Goal: Information Seeking & Learning: Learn about a topic

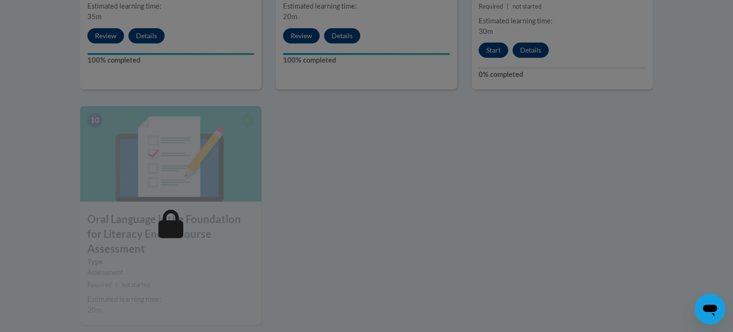
scroll to position [1039, 0]
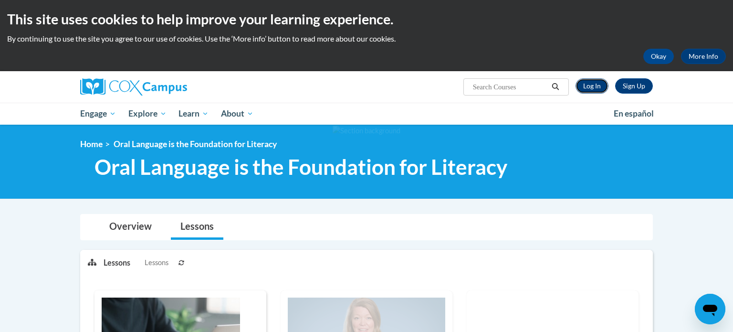
click at [598, 86] on link "Log In" at bounding box center [592, 85] width 33 height 15
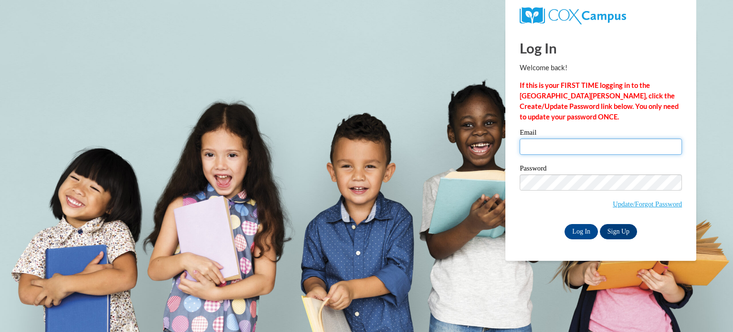
click at [572, 142] on input "Email" at bounding box center [601, 146] width 162 height 16
type input "krausemichelle@aasd.k12.wi.us"
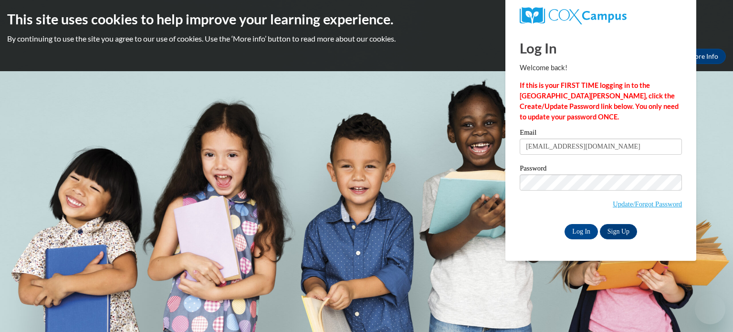
click at [572, 142] on input "krausemichelle@aasd.k12.wi.us" at bounding box center [601, 146] width 162 height 16
click at [576, 230] on input "Log In" at bounding box center [581, 231] width 33 height 15
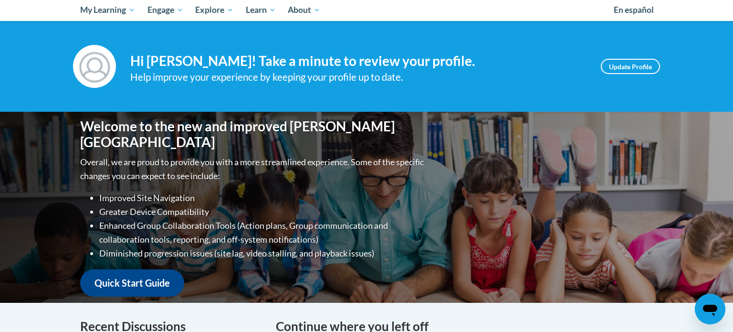
scroll to position [101, 0]
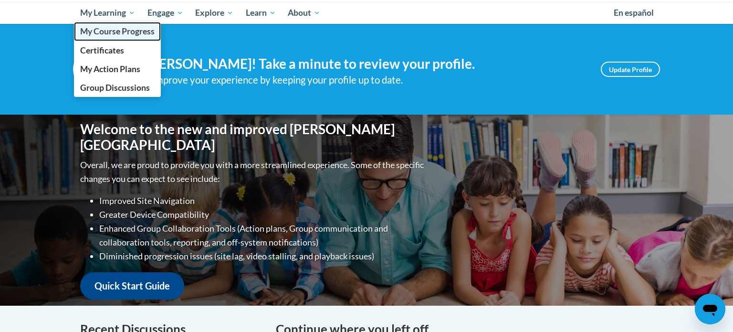
click at [108, 29] on span "My Course Progress" at bounding box center [117, 31] width 74 height 10
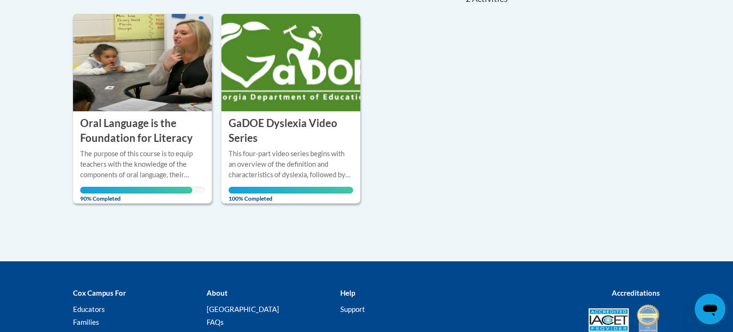
scroll to position [232, 0]
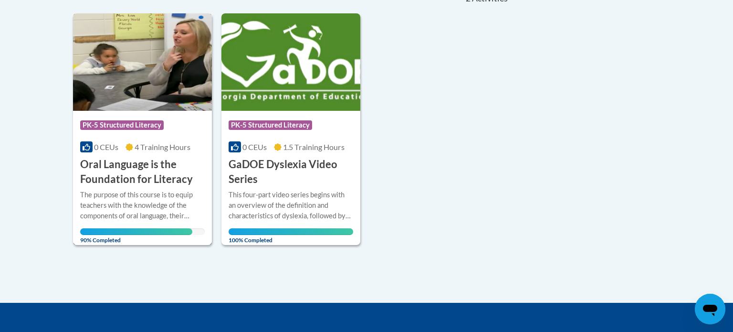
click at [133, 174] on h3 "Oral Language is the Foundation for Literacy" at bounding box center [142, 172] width 125 height 30
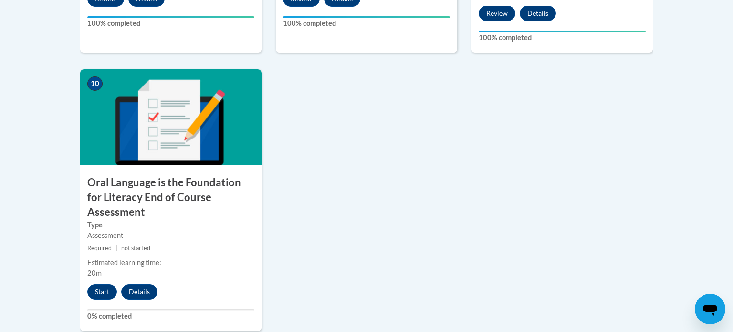
scroll to position [1043, 0]
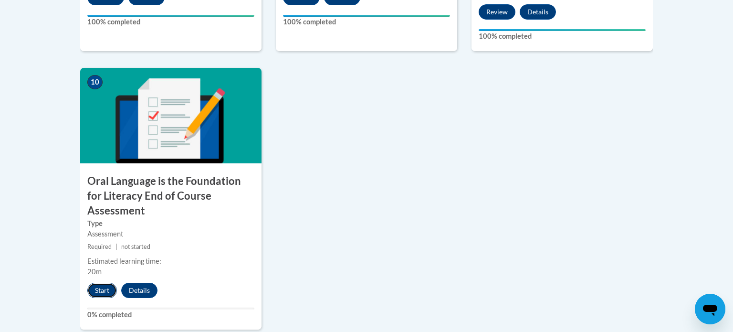
click at [109, 283] on button "Start" at bounding box center [102, 290] width 30 height 15
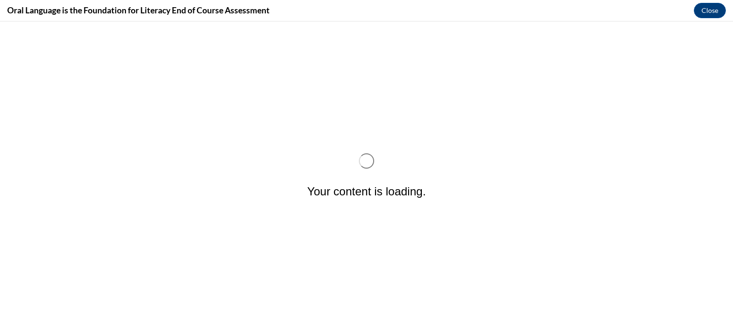
scroll to position [0, 0]
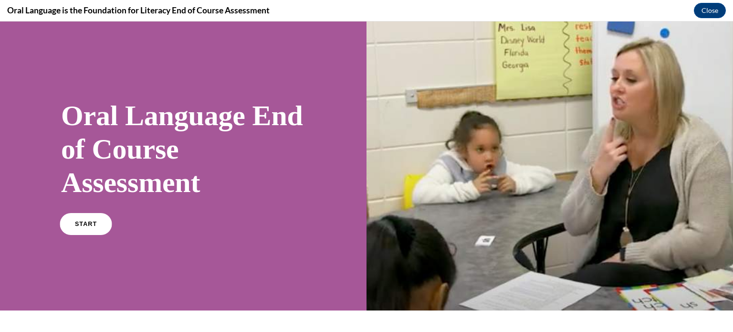
click at [85, 229] on link "START" at bounding box center [86, 224] width 52 height 22
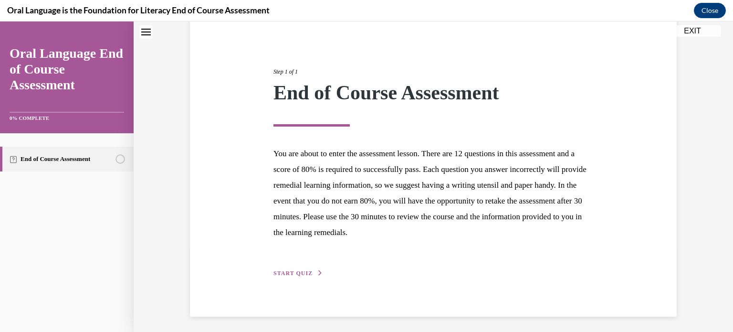
scroll to position [90, 0]
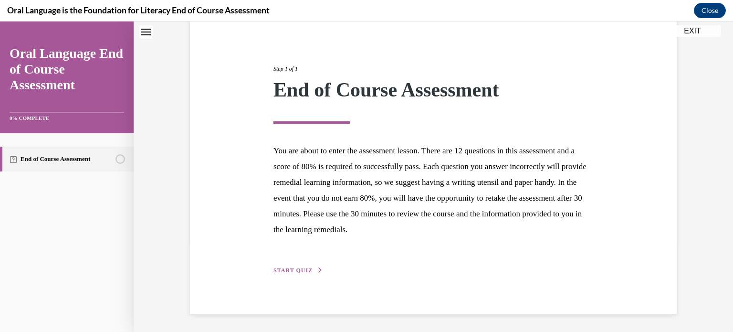
click at [302, 268] on span "START QUIZ" at bounding box center [293, 270] width 39 height 7
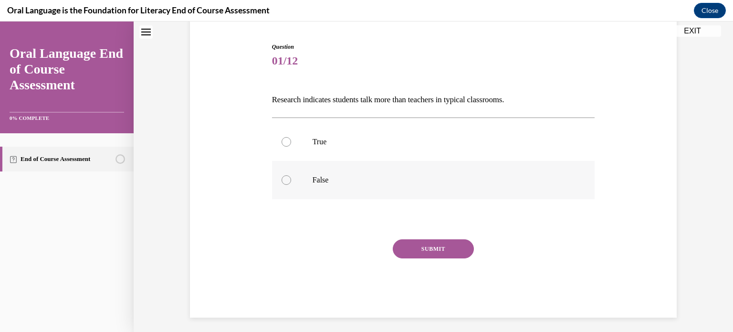
click at [289, 179] on div at bounding box center [287, 180] width 10 height 10
click at [289, 179] on input "False" at bounding box center [287, 180] width 10 height 10
radio input "true"
click at [453, 249] on button "SUBMIT" at bounding box center [433, 248] width 81 height 19
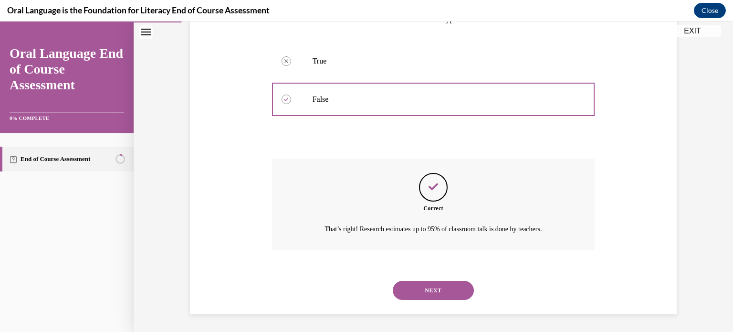
scroll to position [172, 0]
click at [432, 290] on button "NEXT" at bounding box center [433, 289] width 81 height 19
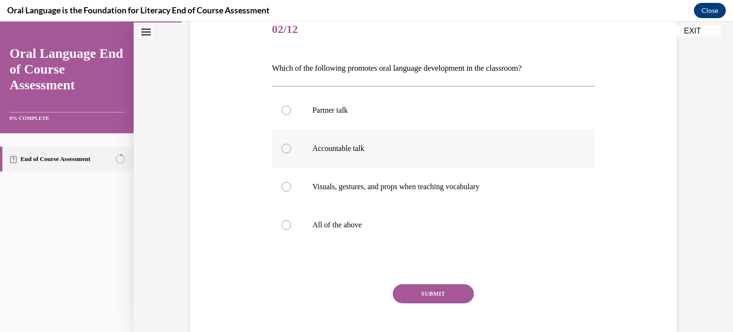
scroll to position [123, 0]
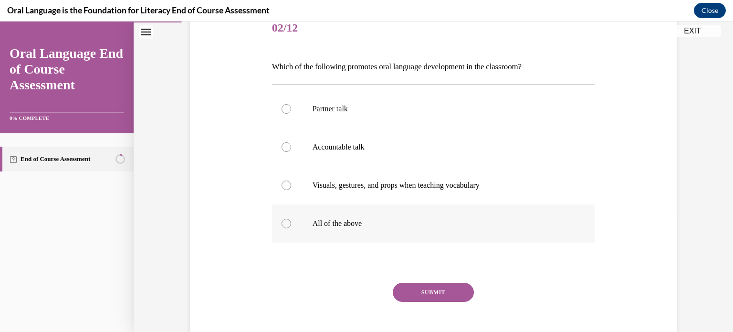
click at [350, 222] on p "All of the above" at bounding box center [442, 224] width 259 height 10
click at [291, 222] on input "All of the above" at bounding box center [287, 224] width 10 height 10
radio input "true"
click at [443, 294] on button "SUBMIT" at bounding box center [433, 292] width 81 height 19
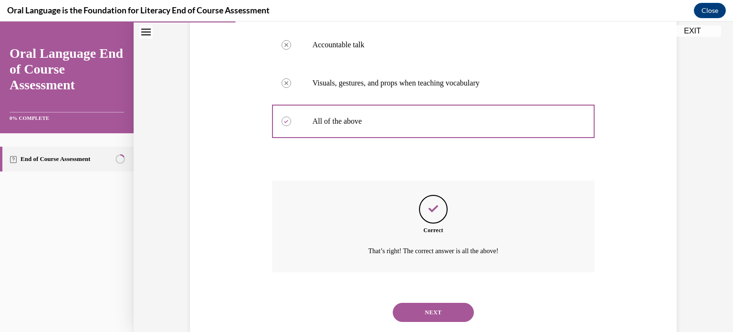
scroll to position [248, 0]
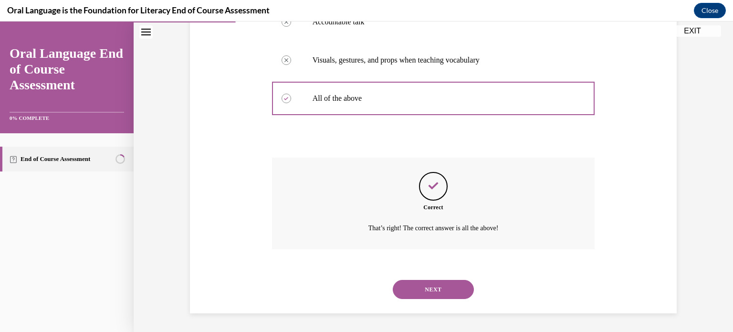
click at [436, 287] on button "NEXT" at bounding box center [433, 289] width 81 height 19
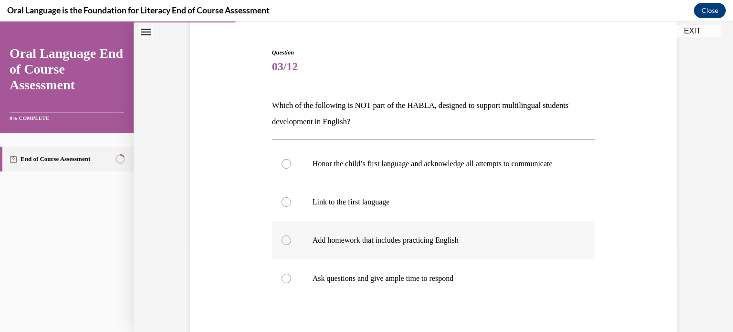
scroll to position [86, 0]
click at [415, 244] on p "Add homework that includes practicing English" at bounding box center [442, 239] width 259 height 10
click at [291, 244] on input "Add homework that includes practicing English" at bounding box center [287, 239] width 10 height 10
radio input "true"
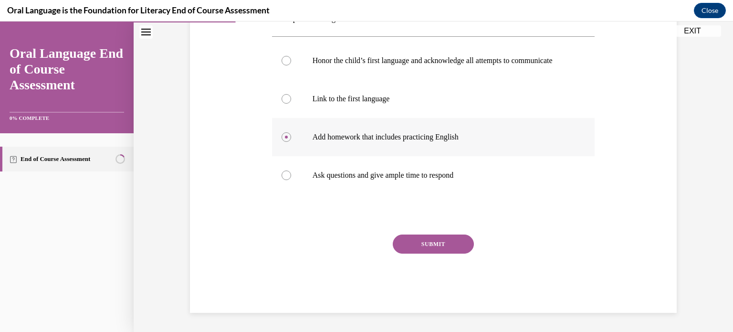
scroll to position [197, 0]
click at [429, 244] on button "SUBMIT" at bounding box center [433, 243] width 81 height 19
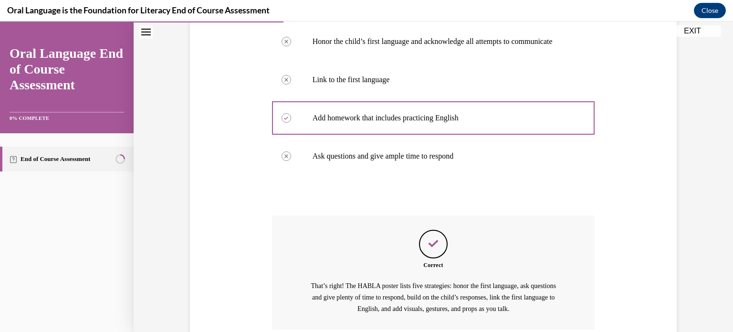
scroll to position [297, 0]
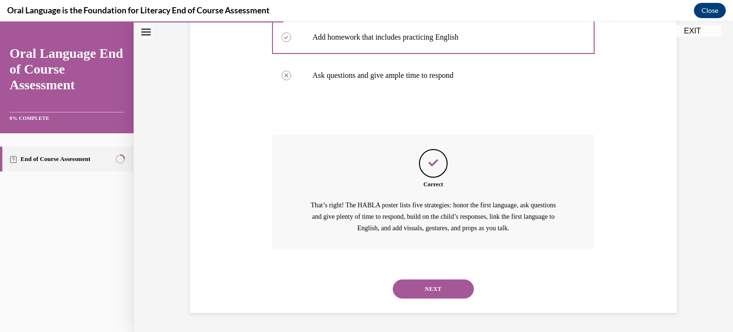
click at [446, 292] on button "NEXT" at bounding box center [433, 288] width 81 height 19
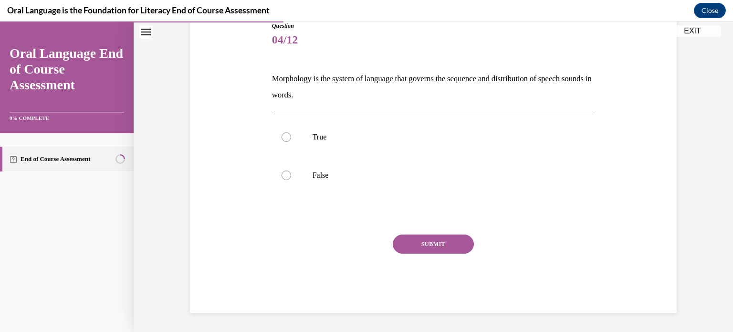
scroll to position [106, 0]
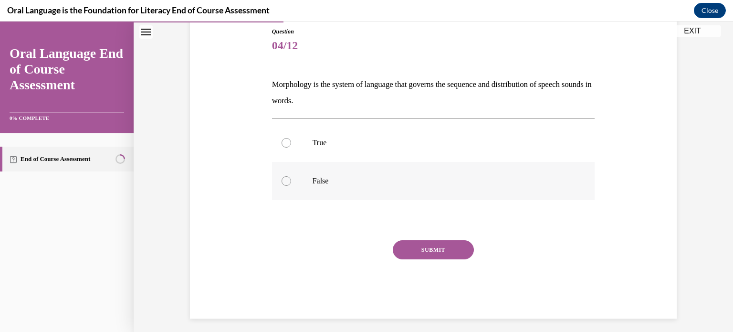
click at [318, 184] on p "False" at bounding box center [442, 181] width 259 height 10
click at [291, 184] on input "False" at bounding box center [287, 181] width 10 height 10
radio input "true"
click at [438, 245] on button "SUBMIT" at bounding box center [433, 249] width 81 height 19
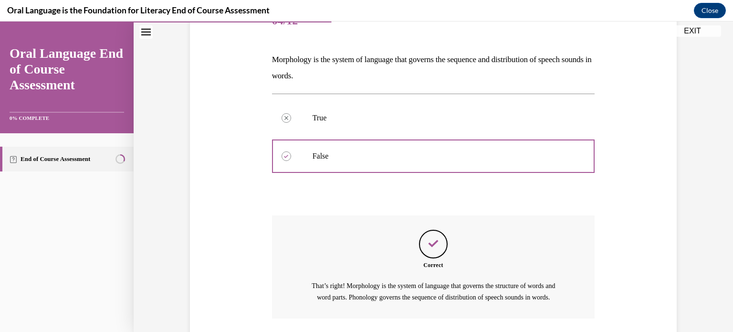
scroll to position [211, 0]
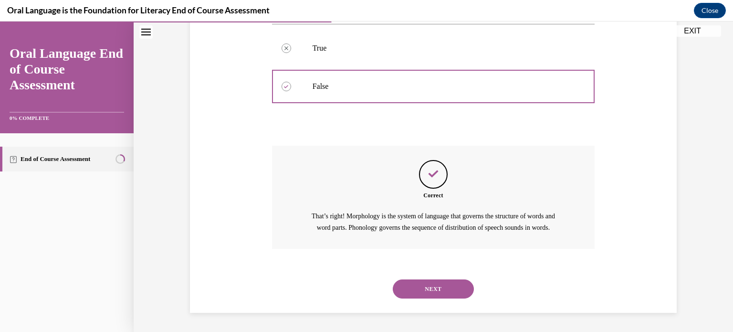
click at [437, 290] on button "NEXT" at bounding box center [433, 288] width 81 height 19
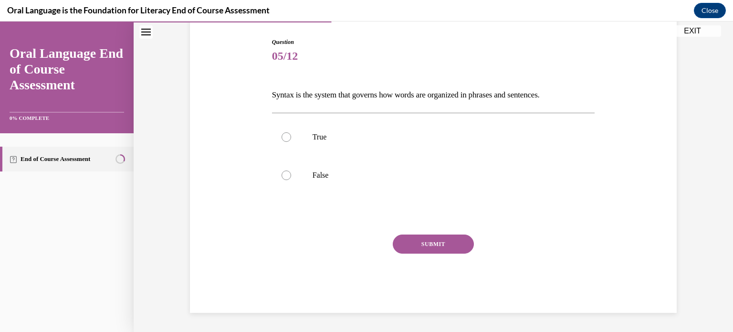
scroll to position [95, 0]
click at [325, 138] on p "True" at bounding box center [442, 138] width 259 height 10
click at [291, 138] on input "True" at bounding box center [287, 138] width 10 height 10
radio input "true"
click at [432, 246] on button "SUBMIT" at bounding box center [433, 244] width 81 height 19
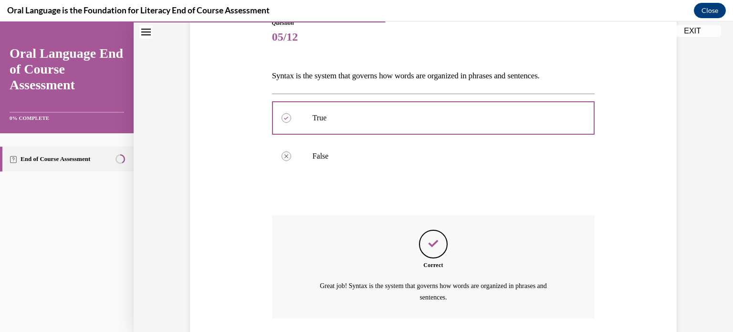
scroll to position [183, 0]
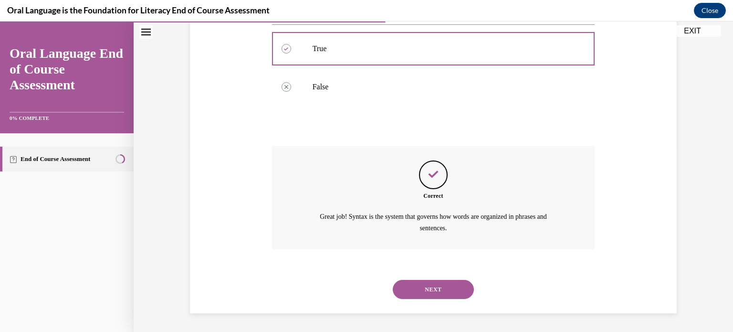
click at [427, 290] on button "NEXT" at bounding box center [433, 289] width 81 height 19
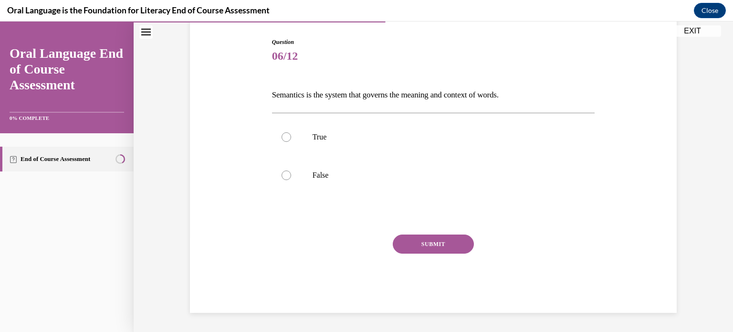
scroll to position [95, 0]
click at [348, 142] on label "True" at bounding box center [433, 137] width 323 height 38
click at [291, 142] on input "True" at bounding box center [287, 138] width 10 height 10
radio input "true"
click at [441, 245] on button "SUBMIT" at bounding box center [433, 244] width 81 height 19
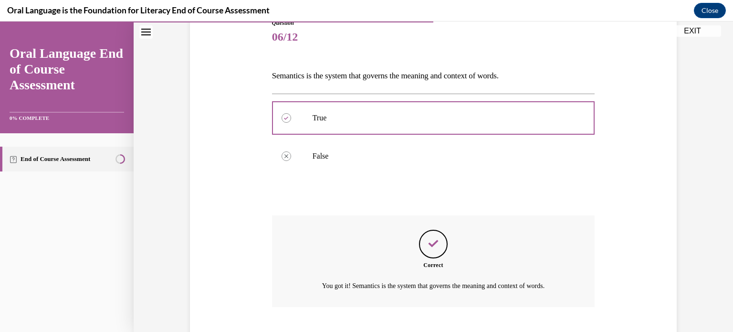
scroll to position [172, 0]
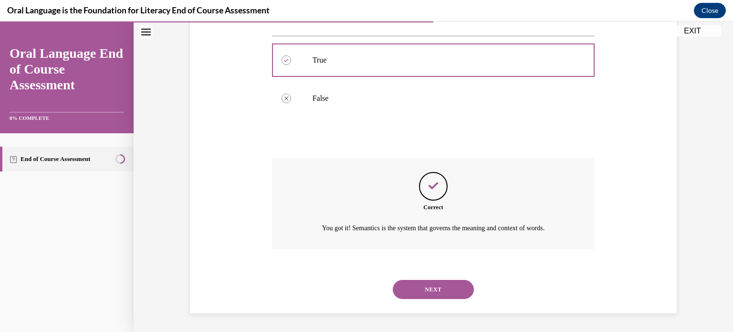
click at [437, 288] on button "NEXT" at bounding box center [433, 289] width 81 height 19
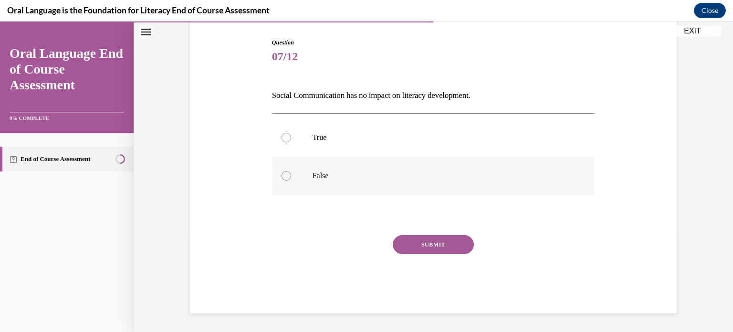
click at [323, 183] on label "False" at bounding box center [433, 176] width 323 height 38
click at [291, 180] on input "False" at bounding box center [287, 176] width 10 height 10
radio input "true"
click at [422, 244] on button "SUBMIT" at bounding box center [433, 244] width 81 height 19
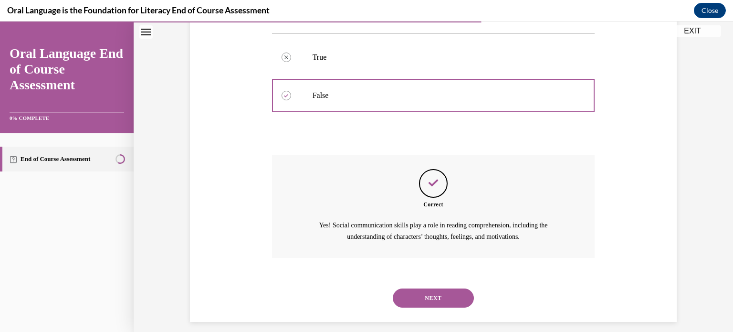
scroll to position [183, 0]
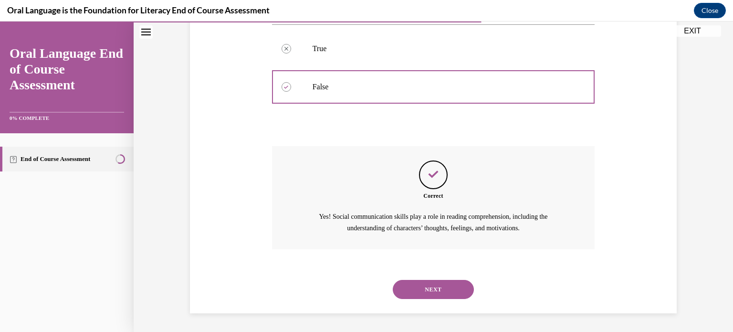
click at [421, 292] on button "NEXT" at bounding box center [433, 289] width 81 height 19
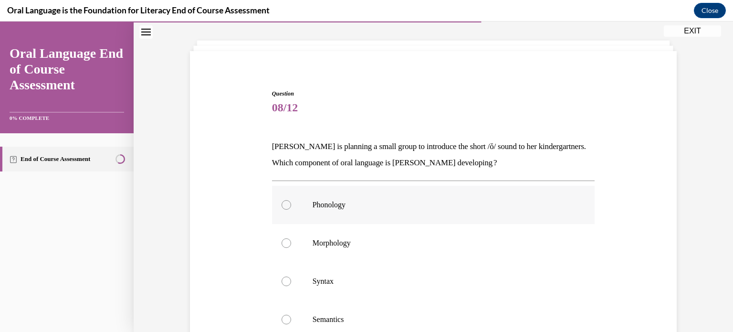
scroll to position [44, 0]
click at [377, 214] on label "Phonology" at bounding box center [433, 204] width 323 height 38
click at [291, 209] on input "Phonology" at bounding box center [287, 205] width 10 height 10
radio input "true"
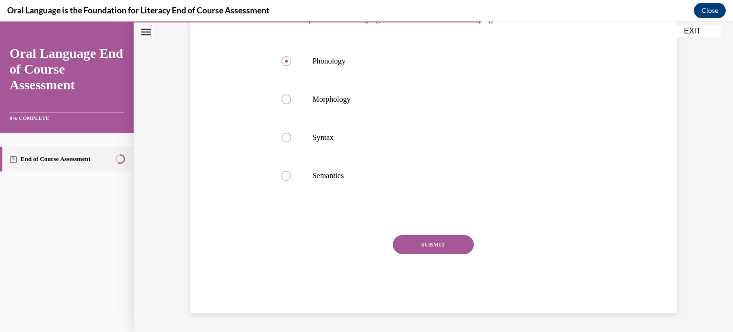
click at [419, 247] on button "SUBMIT" at bounding box center [433, 244] width 81 height 19
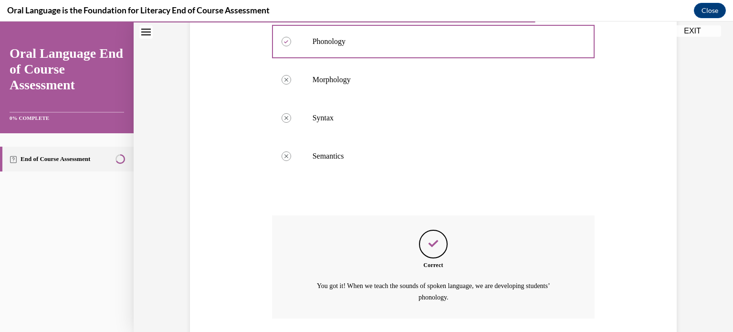
scroll to position [276, 0]
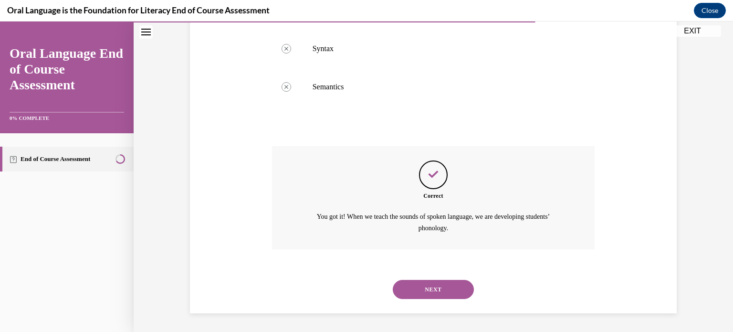
click at [430, 289] on button "NEXT" at bounding box center [433, 289] width 81 height 19
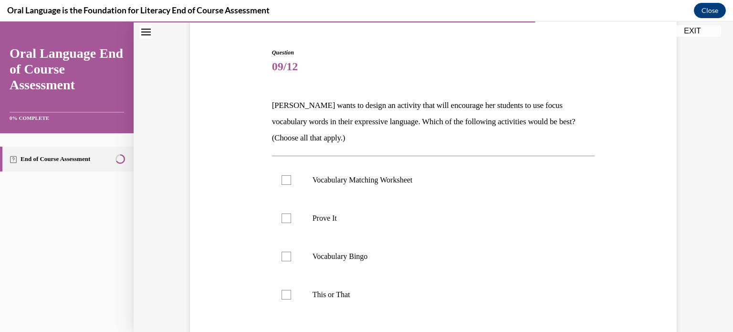
scroll to position [86, 0]
click at [412, 211] on label "Prove It" at bounding box center [433, 217] width 323 height 38
click at [291, 212] on input "Prove It" at bounding box center [287, 217] width 10 height 10
checkbox input "true"
click at [393, 297] on p "This or That" at bounding box center [442, 293] width 259 height 10
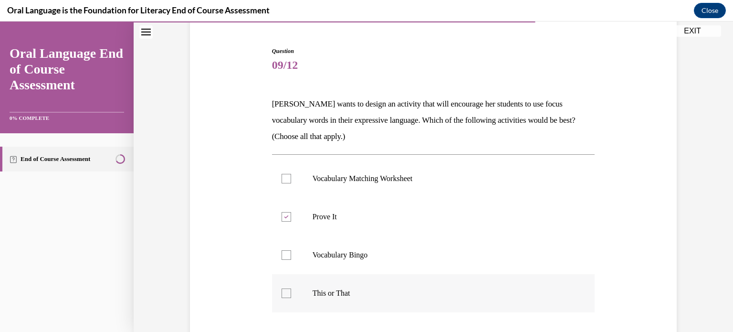
click at [291, 297] on input "This or That" at bounding box center [287, 293] width 10 height 10
checkbox input "true"
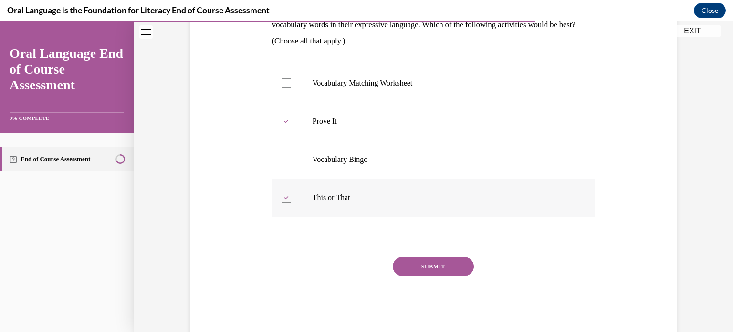
scroll to position [197, 0]
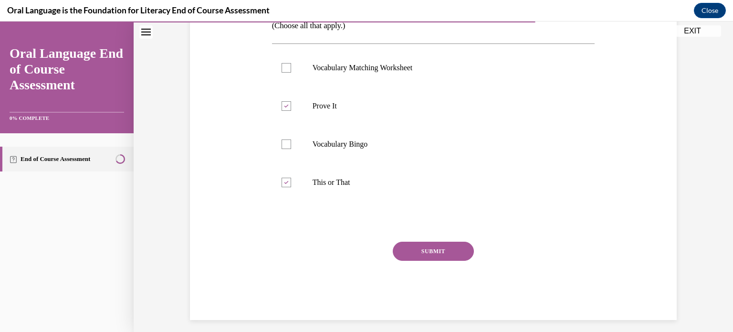
click at [439, 248] on button "SUBMIT" at bounding box center [433, 251] width 81 height 19
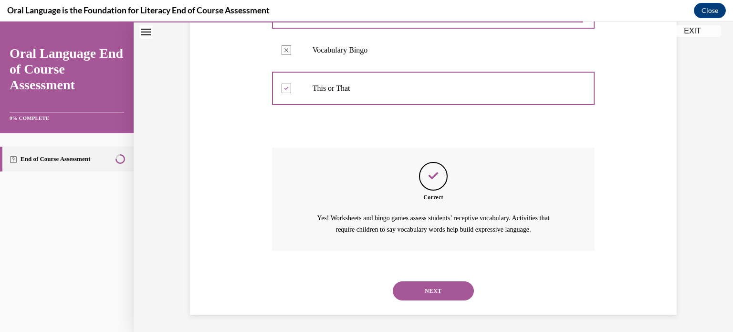
scroll to position [292, 0]
click at [431, 288] on button "NEXT" at bounding box center [433, 289] width 81 height 19
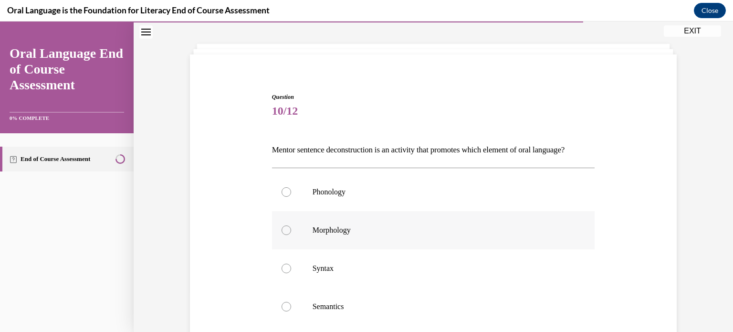
scroll to position [40, 0]
click at [431, 273] on p "Syntax" at bounding box center [442, 269] width 259 height 10
click at [291, 273] on input "Syntax" at bounding box center [287, 269] width 10 height 10
radio input "true"
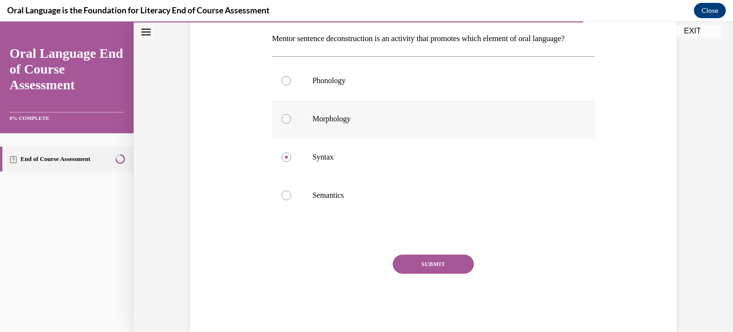
scroll to position [152, 0]
click at [430, 273] on button "SUBMIT" at bounding box center [433, 263] width 81 height 19
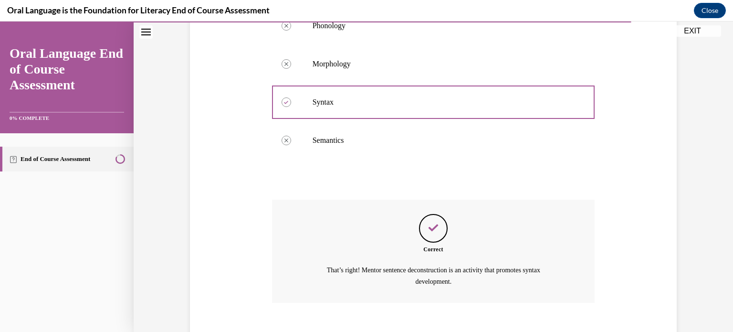
scroll to position [276, 0]
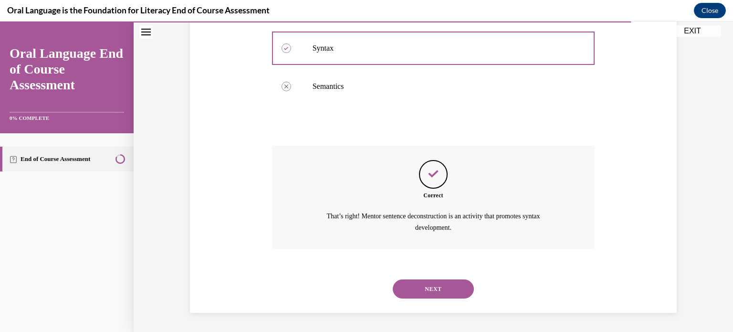
click at [430, 292] on button "NEXT" at bounding box center [433, 288] width 81 height 19
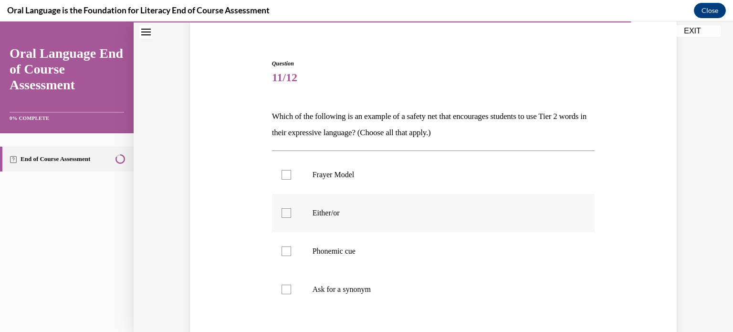
scroll to position [76, 0]
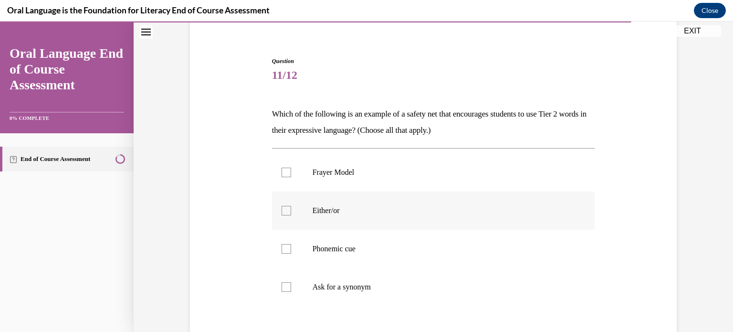
click at [419, 224] on label "Either/or" at bounding box center [433, 210] width 323 height 38
click at [291, 215] on input "Either/or" at bounding box center [287, 211] width 10 height 10
checkbox input "true"
click at [415, 251] on p "Phonemic cue" at bounding box center [442, 249] width 259 height 10
click at [291, 251] on input "Phonemic cue" at bounding box center [287, 249] width 10 height 10
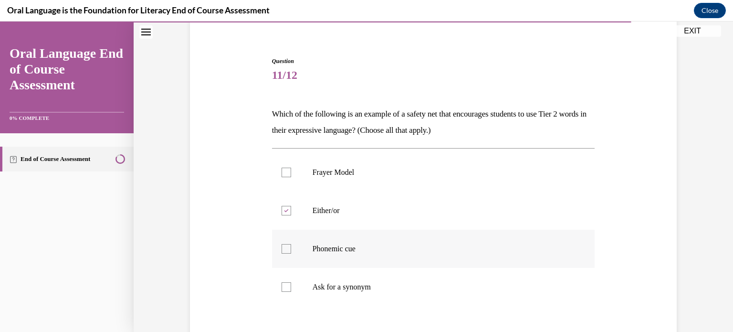
checkbox input "true"
click at [414, 288] on p "Ask for a synonym" at bounding box center [442, 287] width 259 height 10
click at [291, 288] on input "Ask for a synonym" at bounding box center [287, 287] width 10 height 10
checkbox input "true"
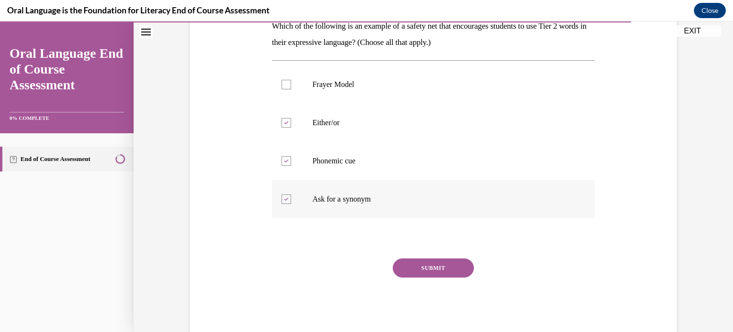
scroll to position [164, 0]
click at [424, 267] on button "SUBMIT" at bounding box center [433, 267] width 81 height 19
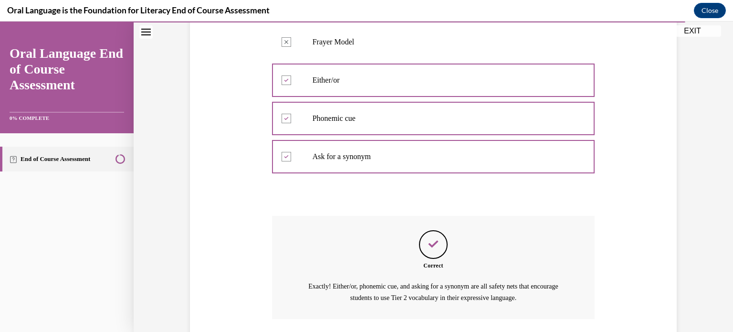
scroll to position [276, 0]
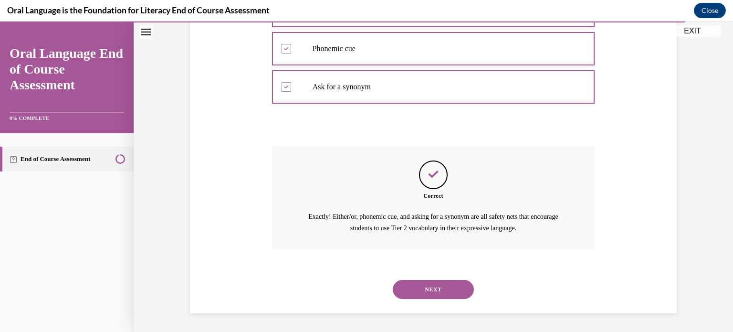
click at [425, 291] on button "NEXT" at bounding box center [433, 289] width 81 height 19
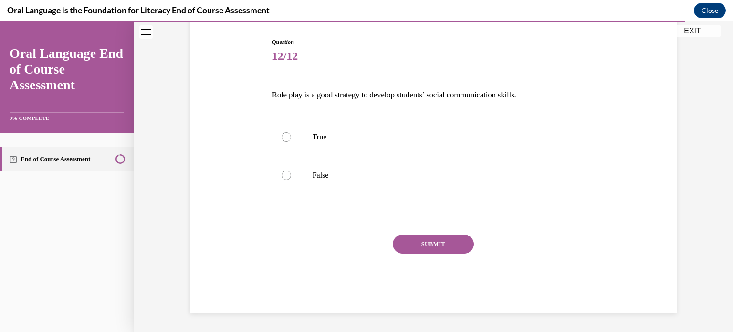
scroll to position [95, 0]
click at [423, 135] on p "True" at bounding box center [442, 138] width 259 height 10
click at [291, 135] on input "True" at bounding box center [287, 138] width 10 height 10
radio input "true"
click at [449, 249] on button "SUBMIT" at bounding box center [433, 244] width 81 height 19
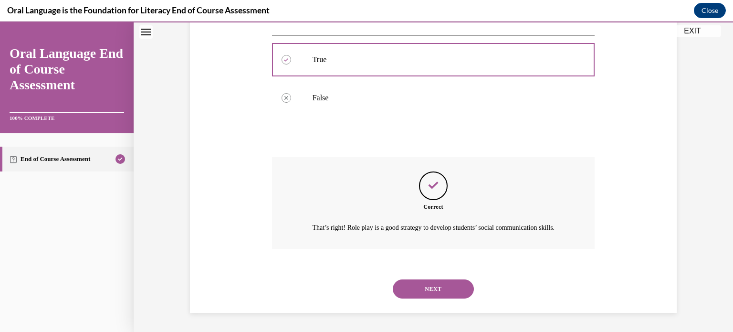
scroll to position [183, 0]
click at [437, 283] on button "NEXT" at bounding box center [433, 288] width 81 height 19
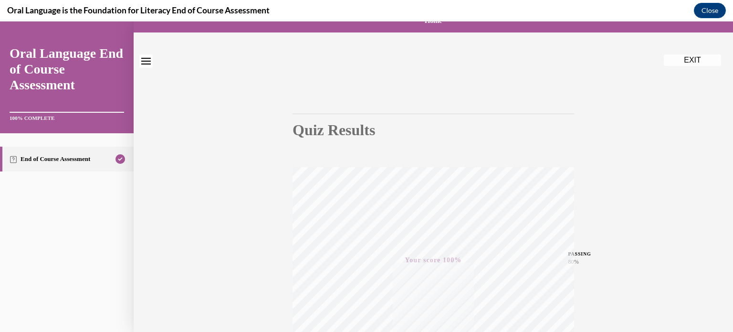
scroll to position [0, 0]
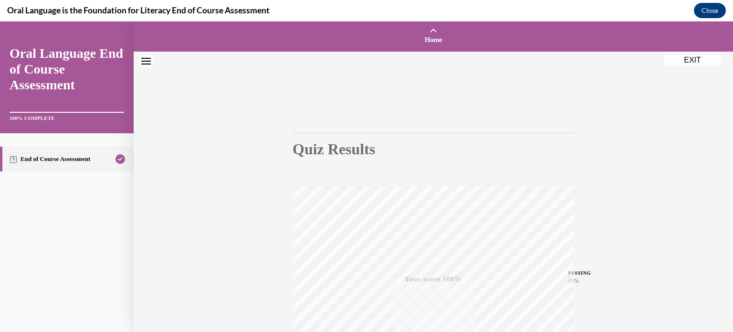
click at [692, 61] on button "EXIT" at bounding box center [692, 59] width 57 height 11
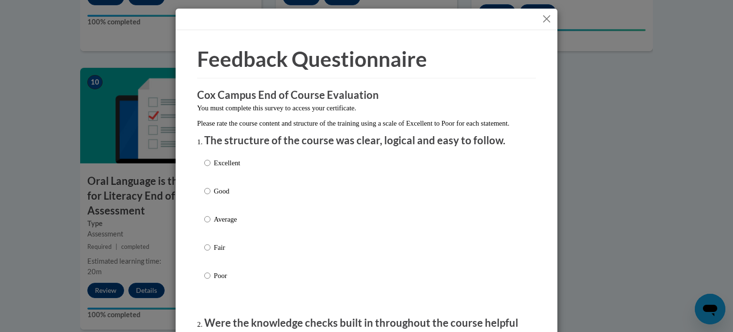
click at [231, 168] on p "Excellent" at bounding box center [227, 163] width 26 height 11
click at [211, 168] on input "Excellent" at bounding box center [207, 163] width 6 height 11
radio input "true"
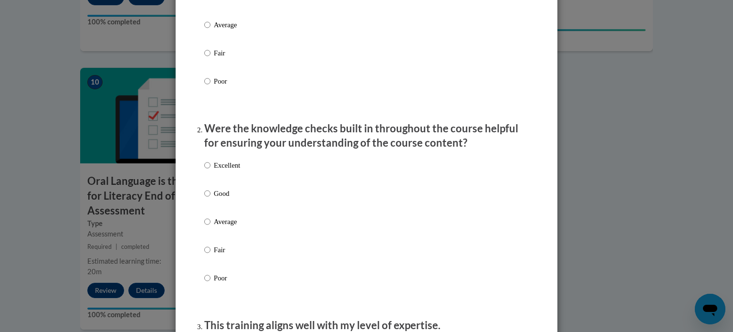
scroll to position [196, 0]
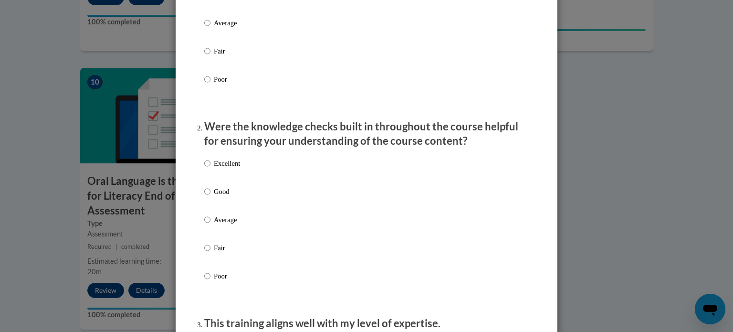
click at [231, 169] on p "Excellent" at bounding box center [227, 163] width 26 height 11
click at [211, 169] on input "Excellent" at bounding box center [207, 163] width 6 height 11
radio input "true"
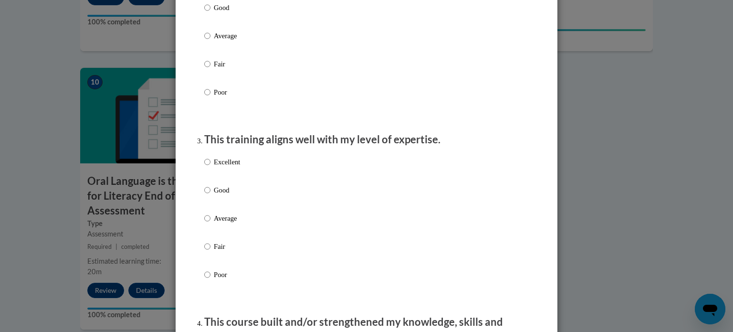
scroll to position [382, 0]
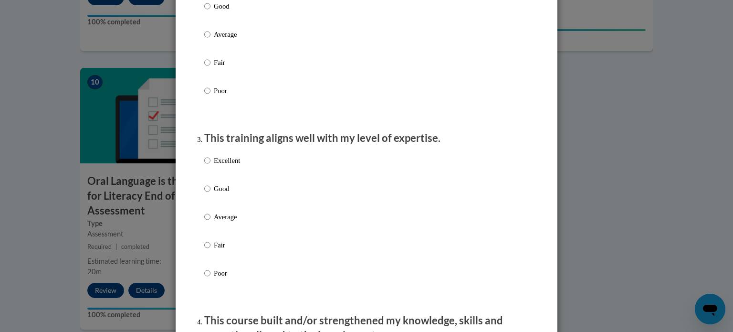
click at [228, 166] on p "Excellent" at bounding box center [227, 160] width 26 height 11
click at [211, 166] on input "Excellent" at bounding box center [207, 160] width 6 height 11
radio input "true"
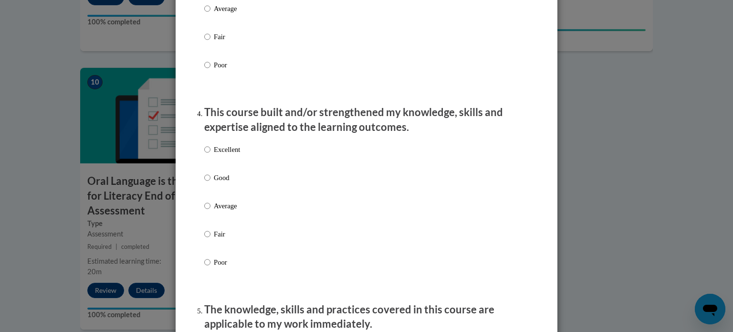
scroll to position [592, 0]
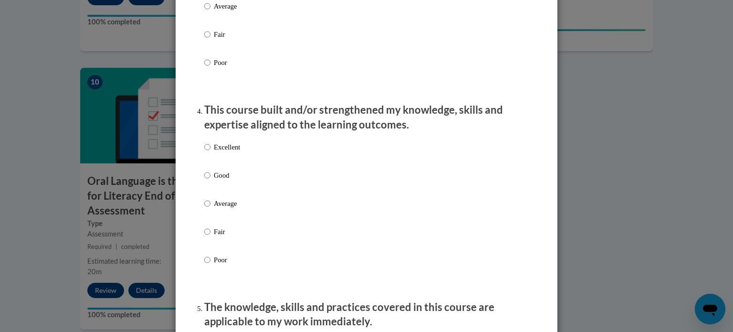
click at [225, 152] on p "Excellent" at bounding box center [227, 147] width 26 height 11
click at [211, 152] on input "Excellent" at bounding box center [207, 147] width 6 height 11
radio input "true"
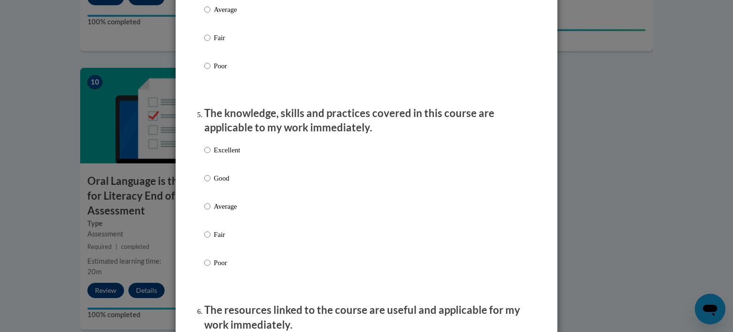
scroll to position [787, 0]
click at [225, 154] on p "Excellent" at bounding box center [227, 148] width 26 height 11
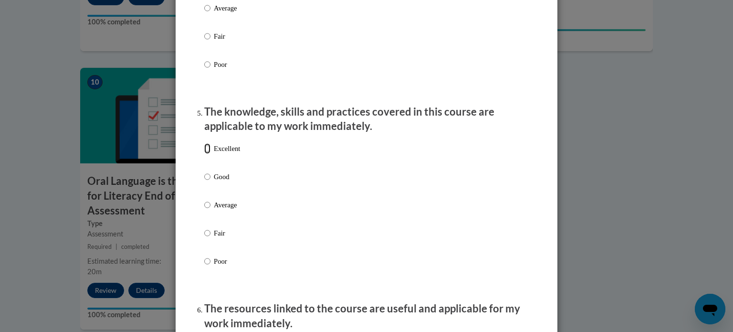
click at [211, 154] on input "Excellent" at bounding box center [207, 148] width 6 height 11
radio input "true"
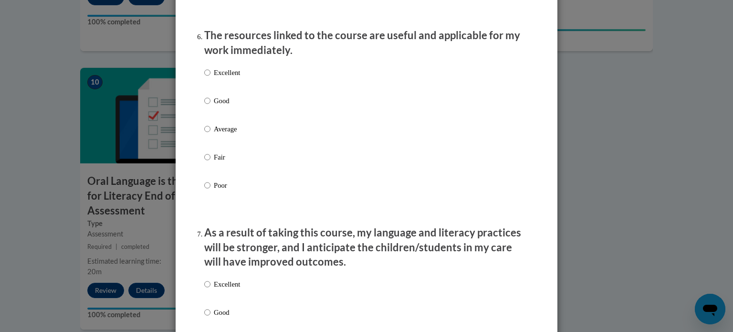
scroll to position [1069, 0]
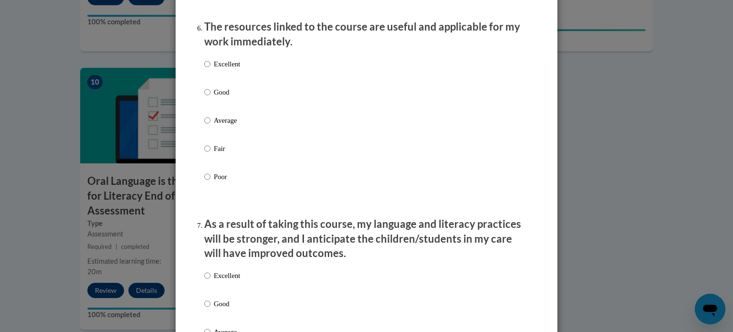
click at [220, 69] on p "Excellent" at bounding box center [227, 64] width 26 height 11
click at [211, 69] on input "Excellent" at bounding box center [207, 64] width 6 height 11
radio input "true"
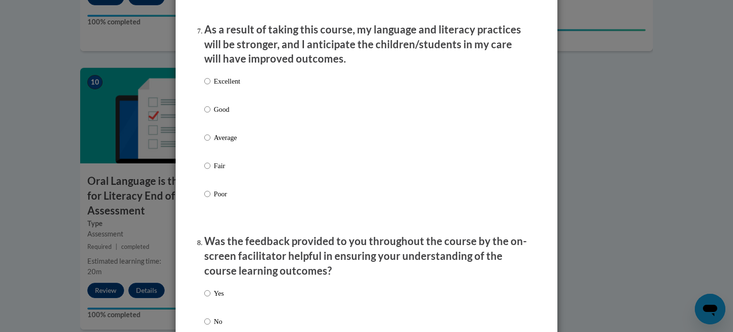
scroll to position [1265, 0]
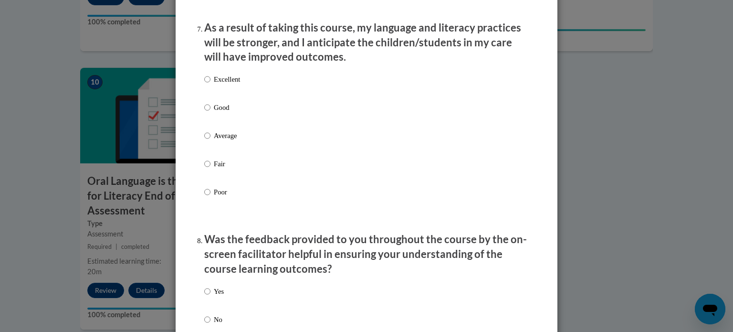
click at [222, 85] on p "Excellent" at bounding box center [227, 79] width 26 height 11
click at [211, 85] on input "Excellent" at bounding box center [207, 79] width 6 height 11
radio input "true"
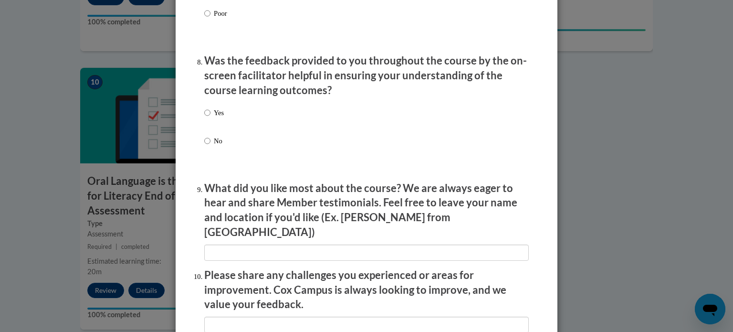
scroll to position [1445, 0]
click at [213, 127] on label "Yes" at bounding box center [214, 119] width 20 height 26
click at [211, 117] on input "Yes" at bounding box center [207, 111] width 6 height 11
radio input "true"
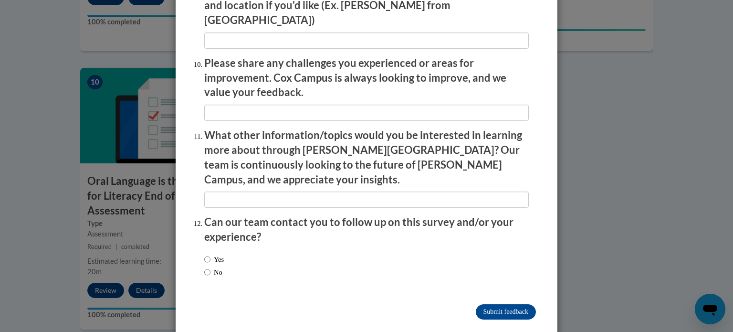
scroll to position [1656, 0]
click at [506, 304] on input "Submit feedback" at bounding box center [506, 311] width 60 height 15
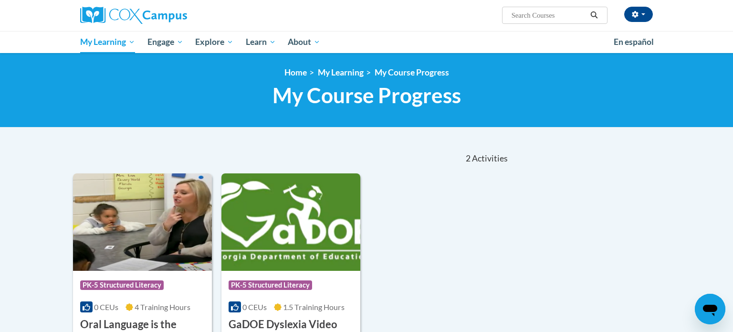
scroll to position [71, 0]
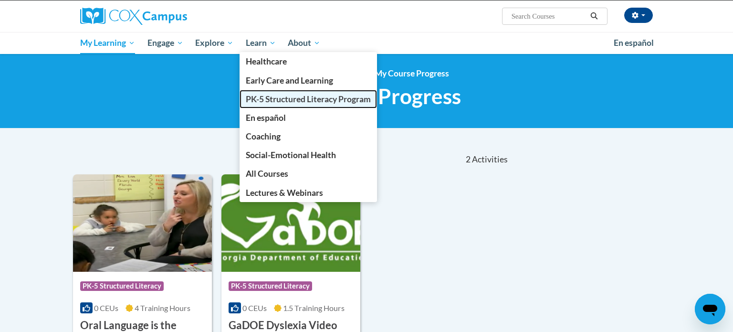
click at [269, 98] on span "PK-5 Structured Literacy Program" at bounding box center [308, 99] width 125 height 10
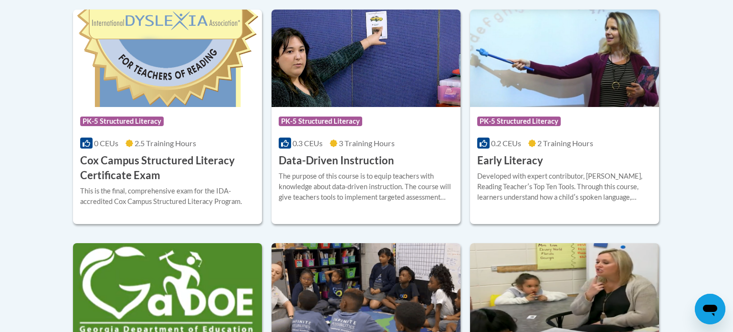
scroll to position [419, 0]
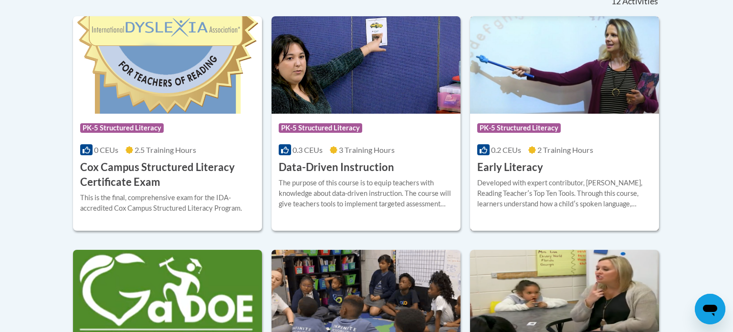
click at [517, 175] on div "More Info Enroll Developed with expert contributor, Dr. Deborah Glaser, Reading…" at bounding box center [564, 199] width 189 height 49
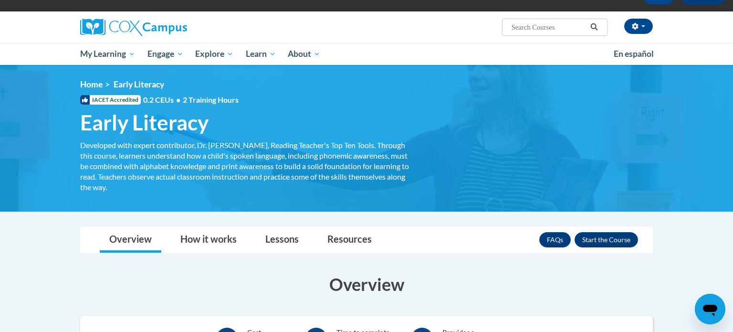
scroll to position [61, 0]
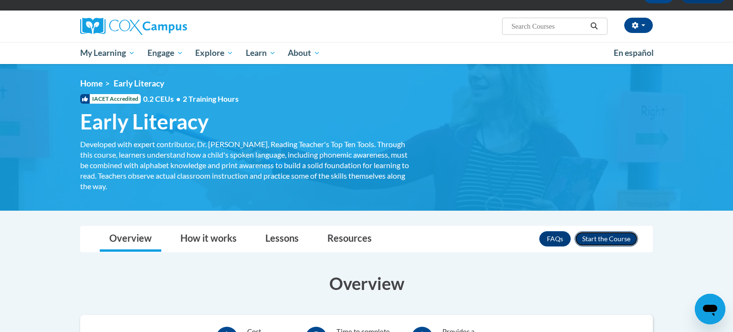
click at [610, 237] on button "Enroll" at bounding box center [607, 238] width 64 height 15
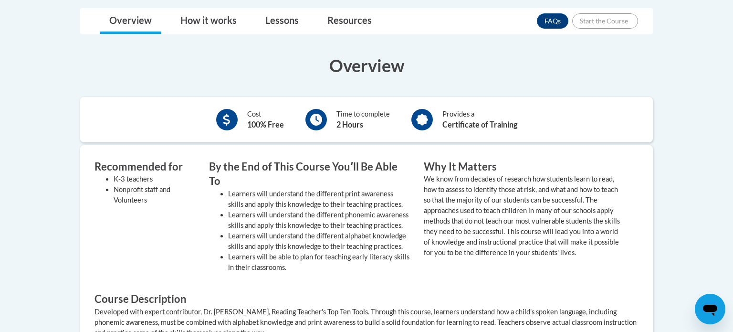
scroll to position [279, 0]
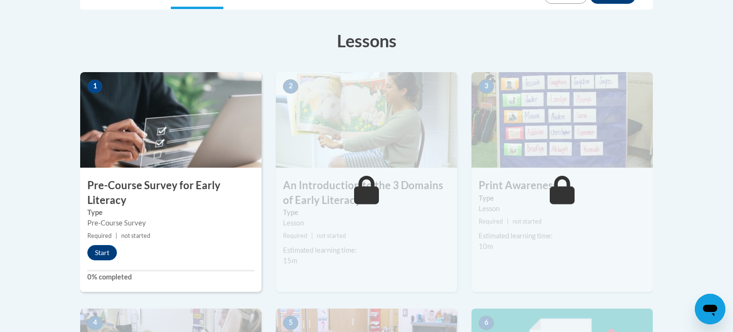
scroll to position [251, 0]
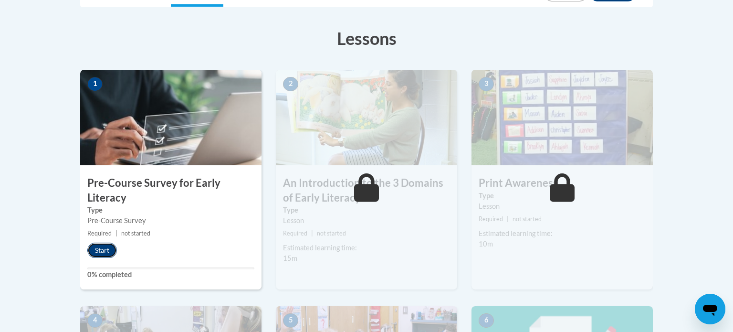
click at [99, 247] on button "Start" at bounding box center [102, 250] width 30 height 15
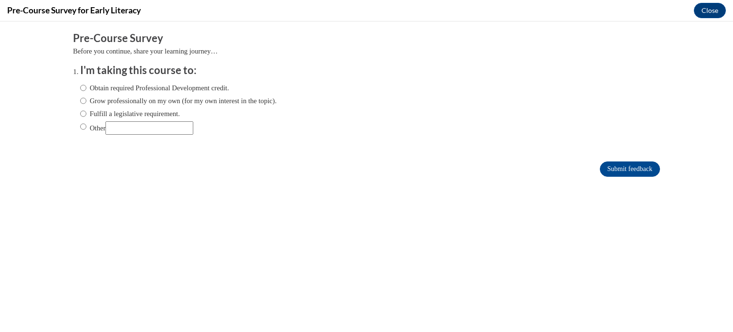
scroll to position [0, 0]
click at [93, 112] on label "Fulfill a legislative requirement." at bounding box center [130, 113] width 100 height 11
click at [86, 112] on input "Fulfill a legislative requirement." at bounding box center [83, 113] width 6 height 11
radio input "true"
click at [634, 170] on input "Submit feedback" at bounding box center [630, 168] width 60 height 15
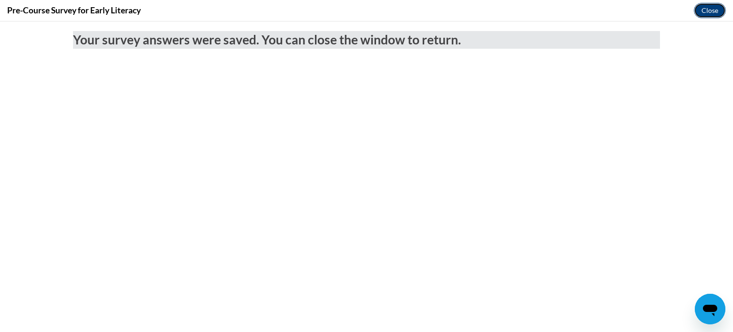
click at [710, 9] on button "Close" at bounding box center [710, 10] width 32 height 15
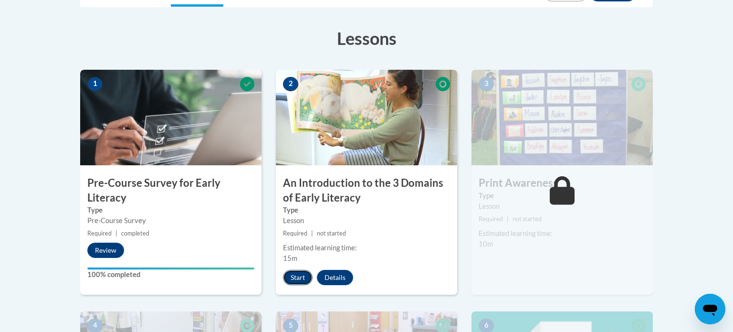
click at [300, 275] on button "Start" at bounding box center [298, 277] width 30 height 15
